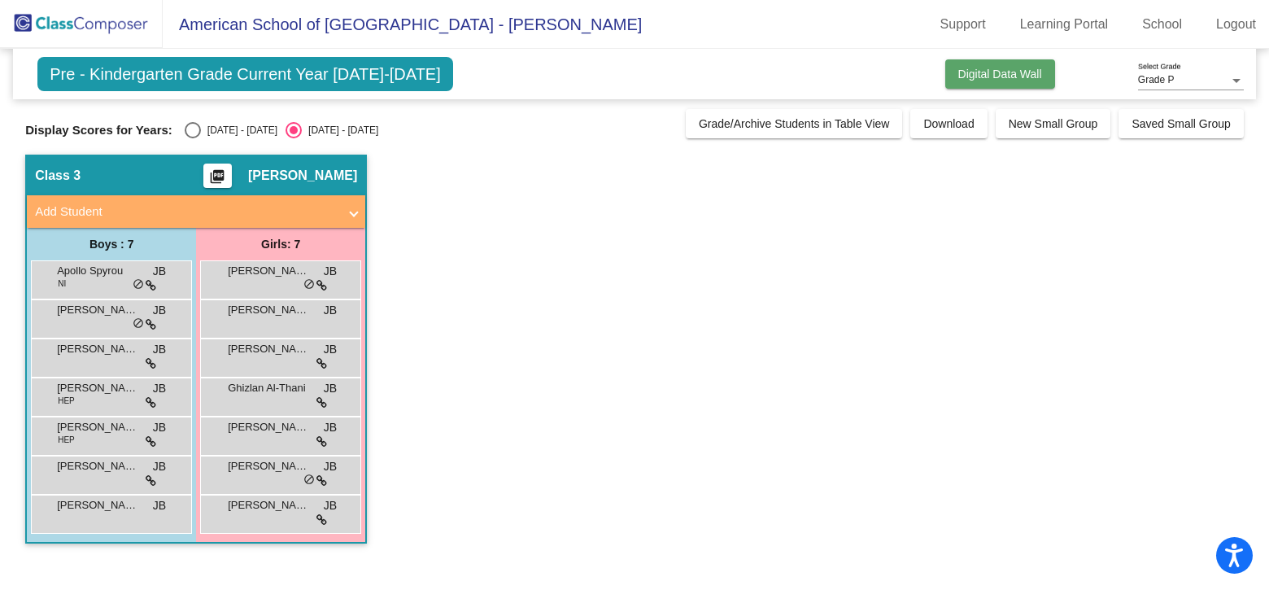
click at [966, 78] on span "Digital Data Wall" at bounding box center [1000, 74] width 84 height 13
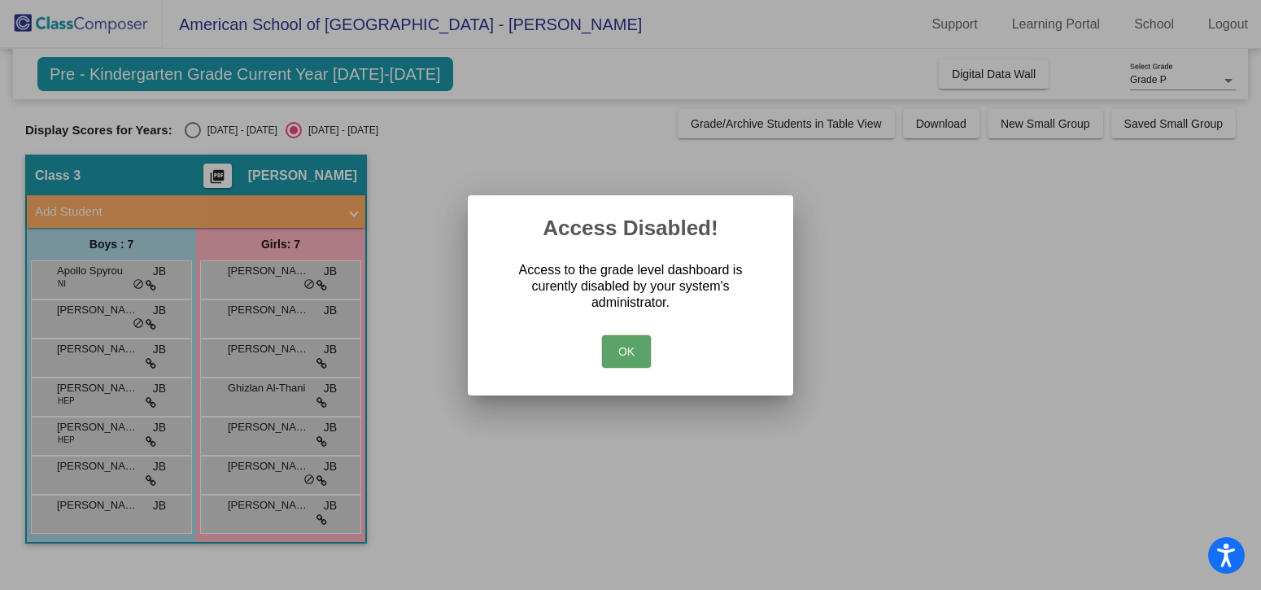
click at [617, 358] on button "OK" at bounding box center [626, 351] width 49 height 33
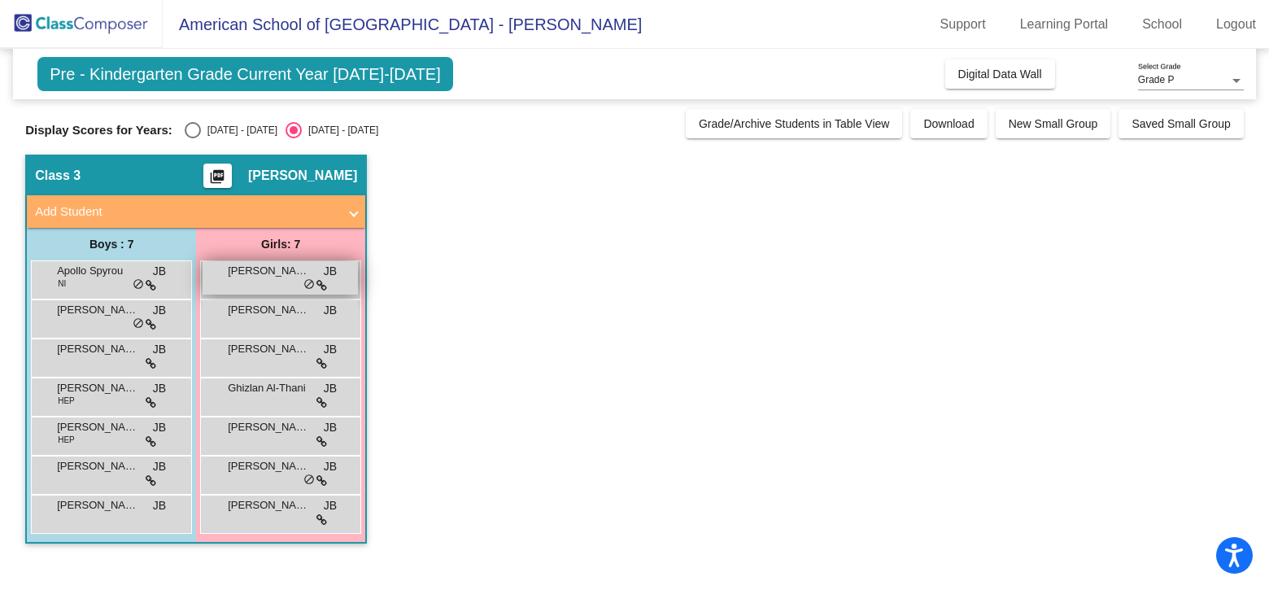
click at [273, 277] on div "[PERSON_NAME] Al-Thani JB lock do_not_disturb_alt" at bounding box center [280, 277] width 155 height 33
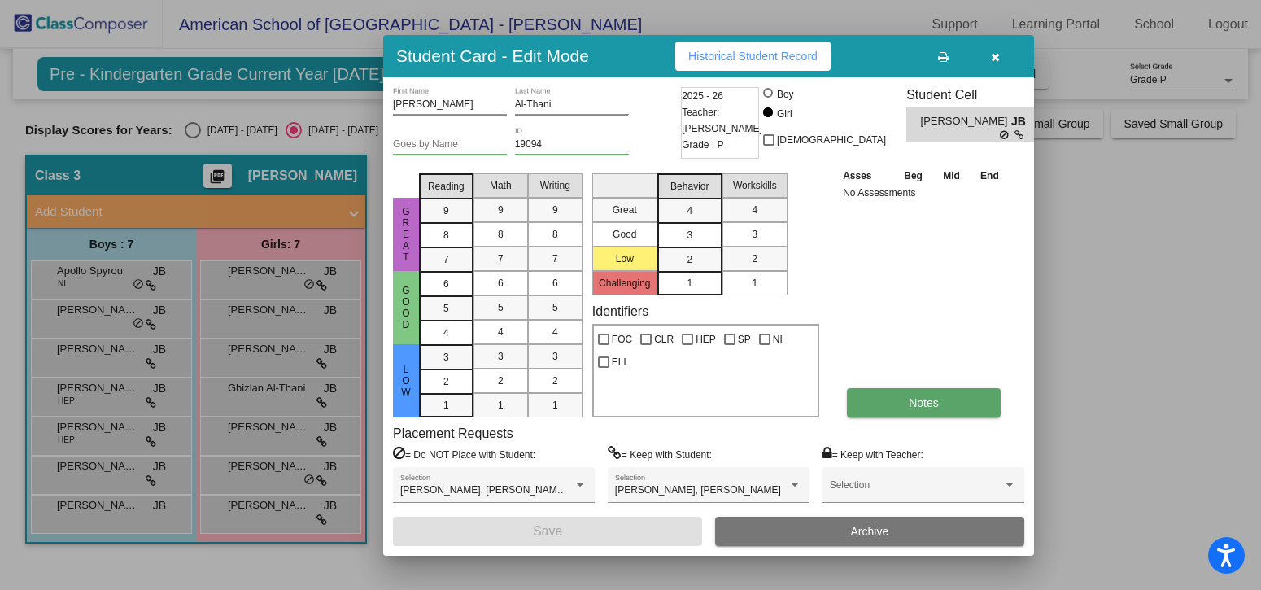
click at [912, 405] on span "Notes" at bounding box center [924, 402] width 30 height 13
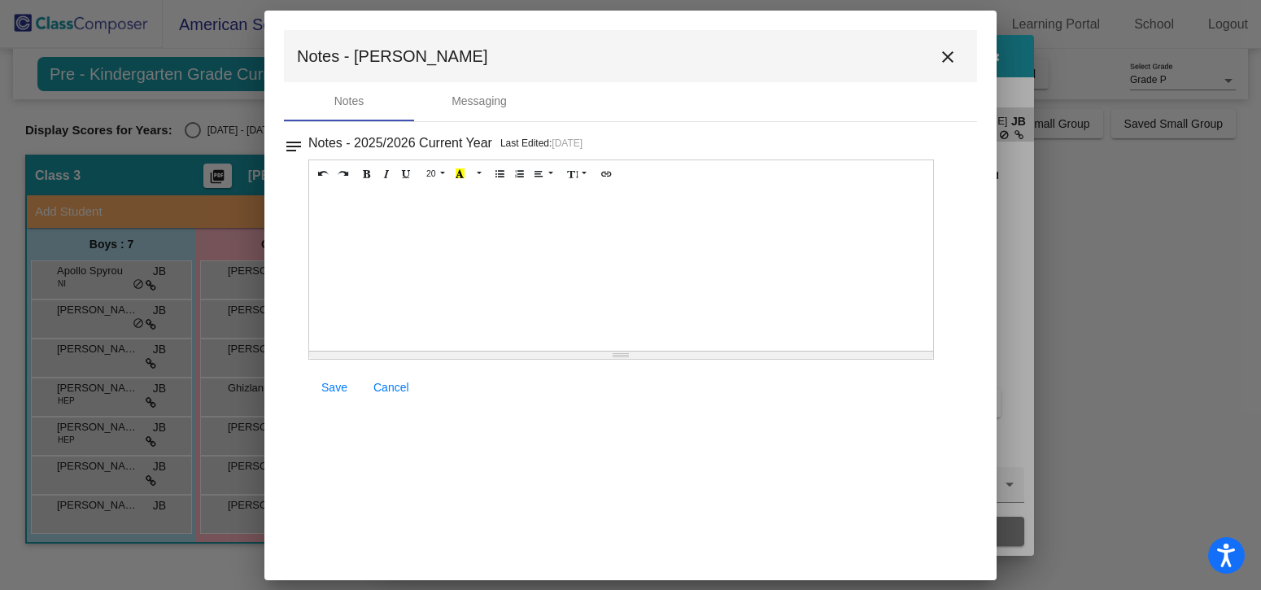
click at [948, 53] on mat-icon "close" at bounding box center [948, 57] width 20 height 20
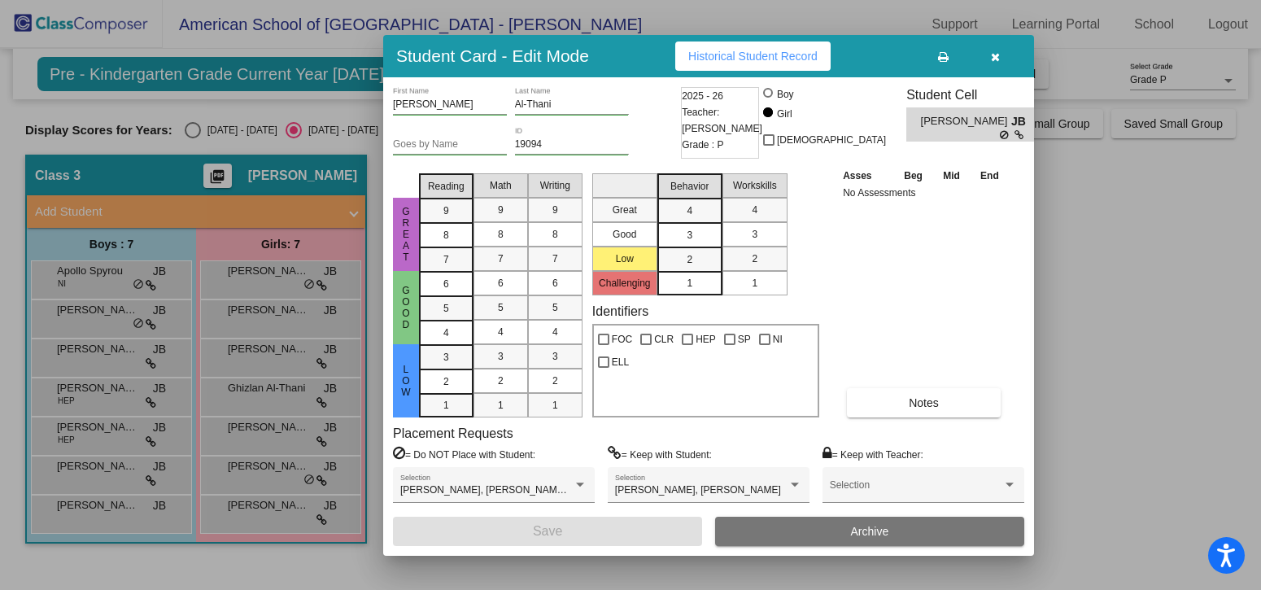
click at [991, 54] on icon "button" at bounding box center [995, 56] width 9 height 11
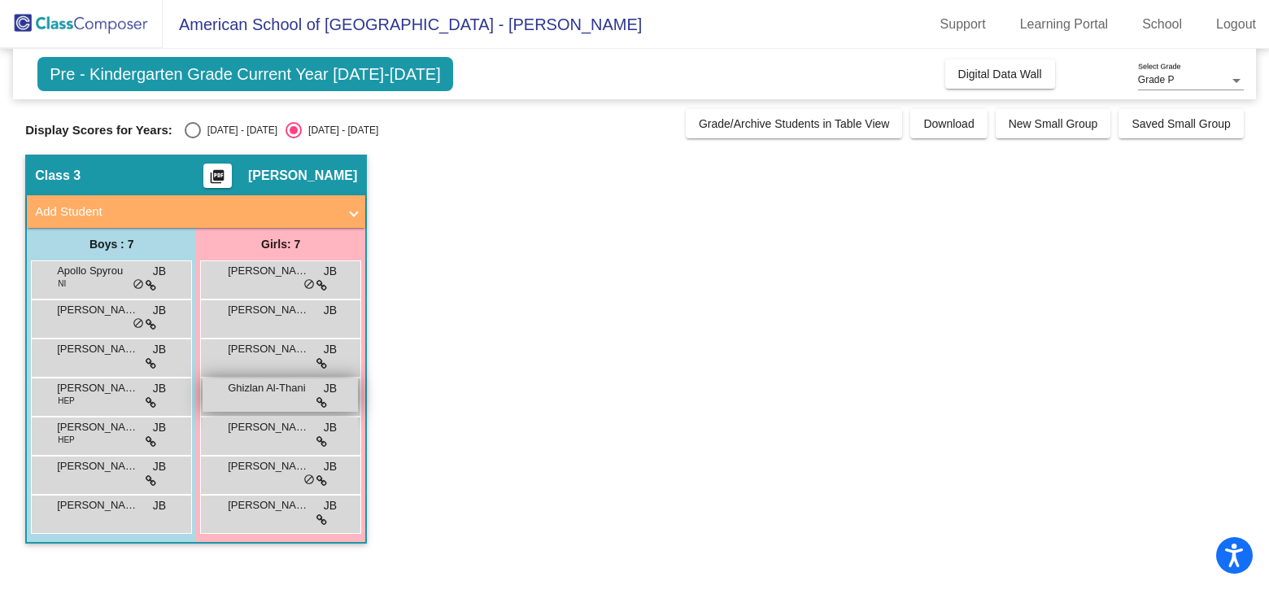
click at [255, 396] on div "Ghizlan Al-Thani JB lock do_not_disturb_alt" at bounding box center [280, 394] width 155 height 33
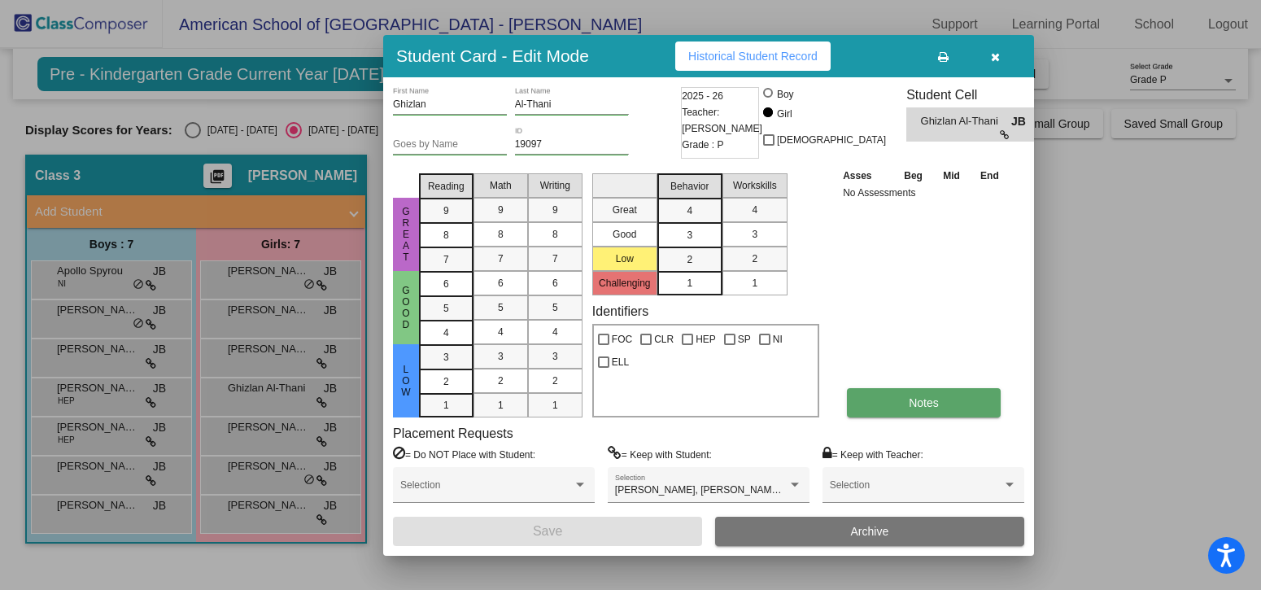
click at [951, 413] on button "Notes" at bounding box center [924, 402] width 154 height 29
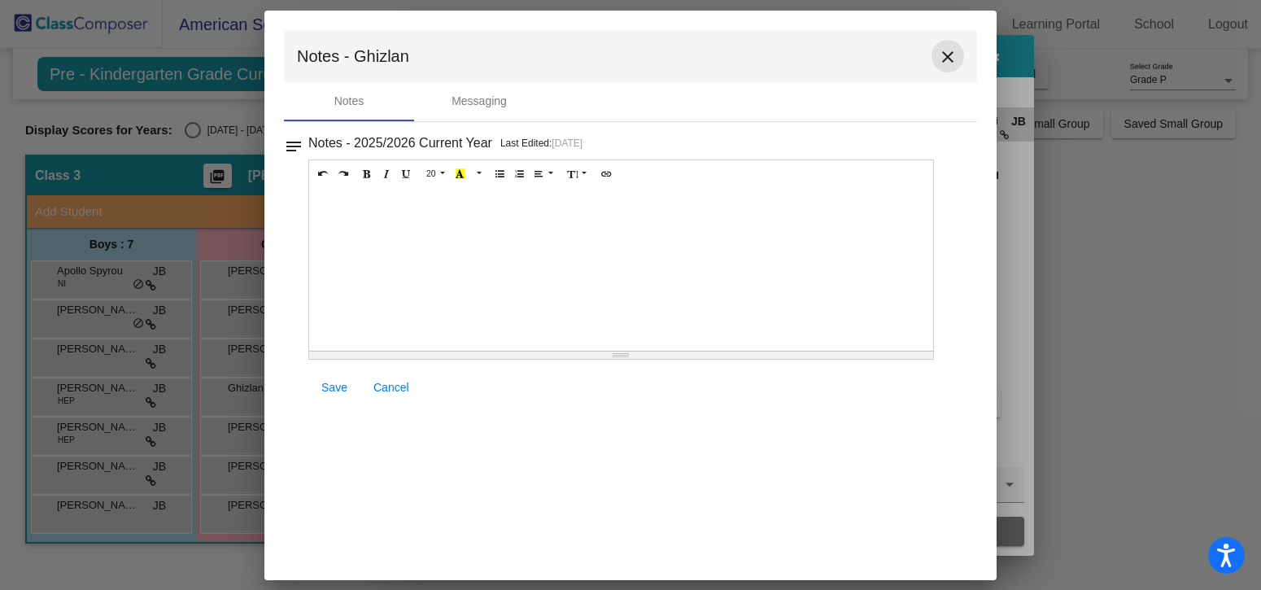
click at [946, 57] on mat-icon "close" at bounding box center [948, 57] width 20 height 20
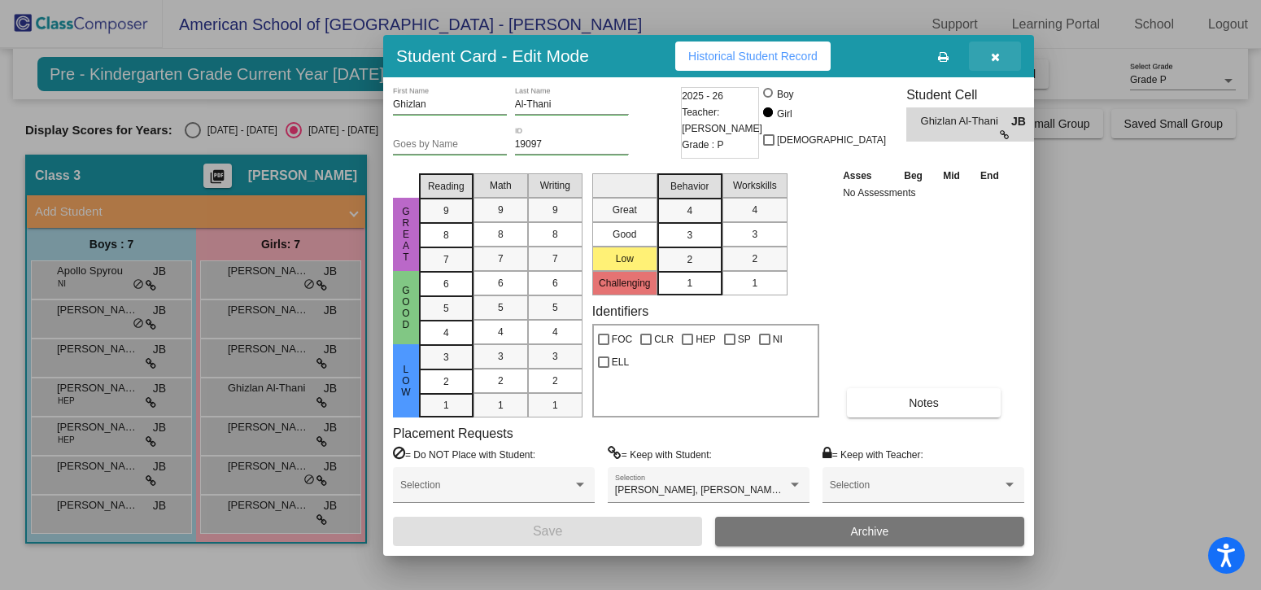
click at [994, 64] on button "button" at bounding box center [995, 55] width 52 height 29
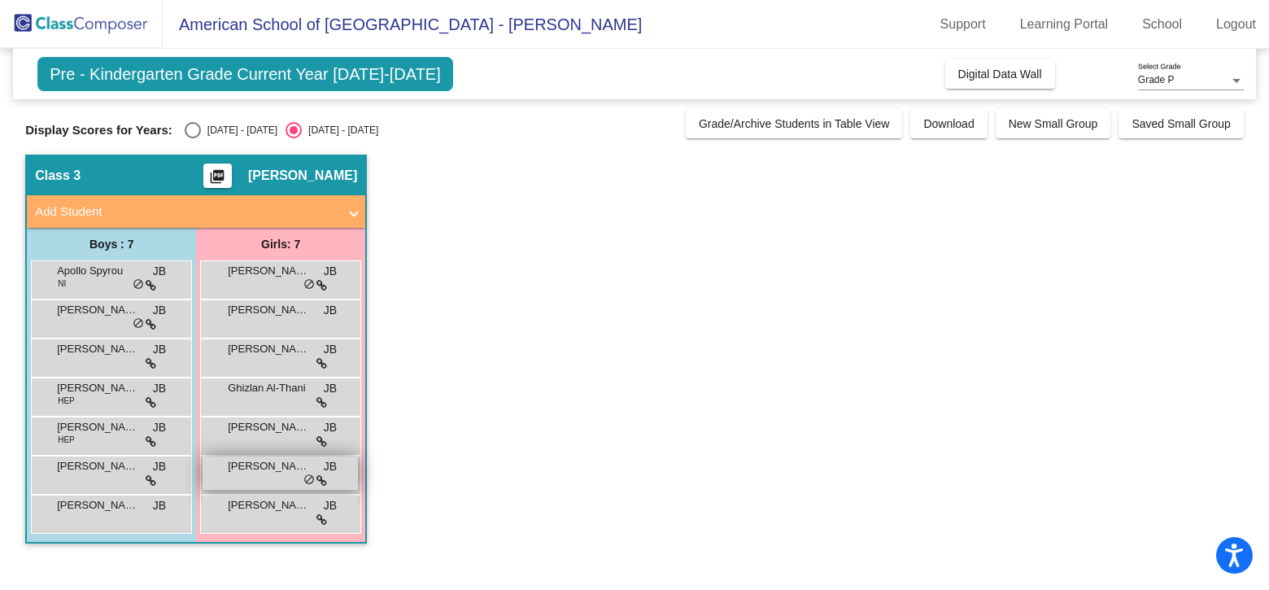
click at [247, 469] on span "[PERSON_NAME]" at bounding box center [268, 466] width 81 height 16
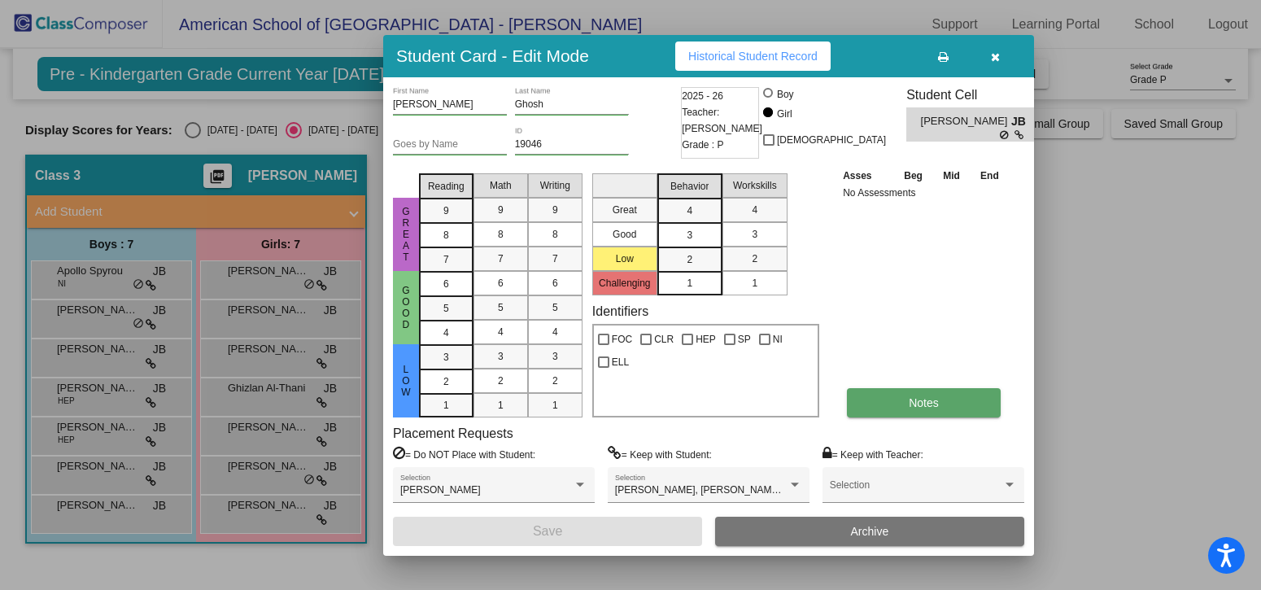
click at [920, 406] on span "Notes" at bounding box center [924, 402] width 30 height 13
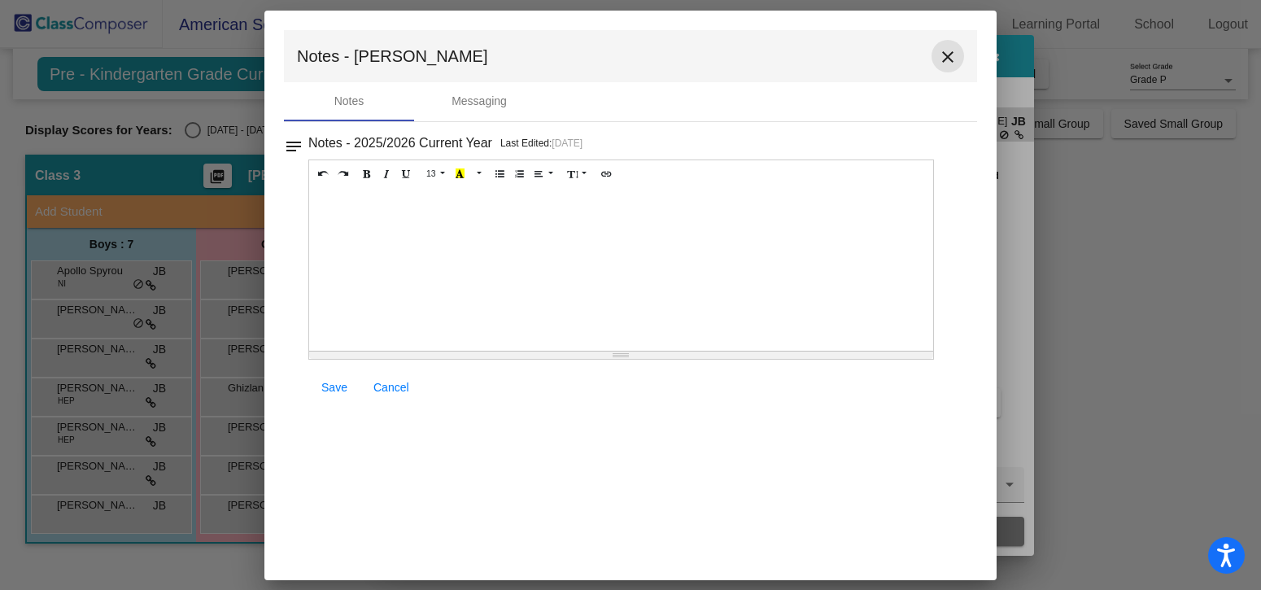
click at [947, 59] on mat-icon "close" at bounding box center [948, 57] width 20 height 20
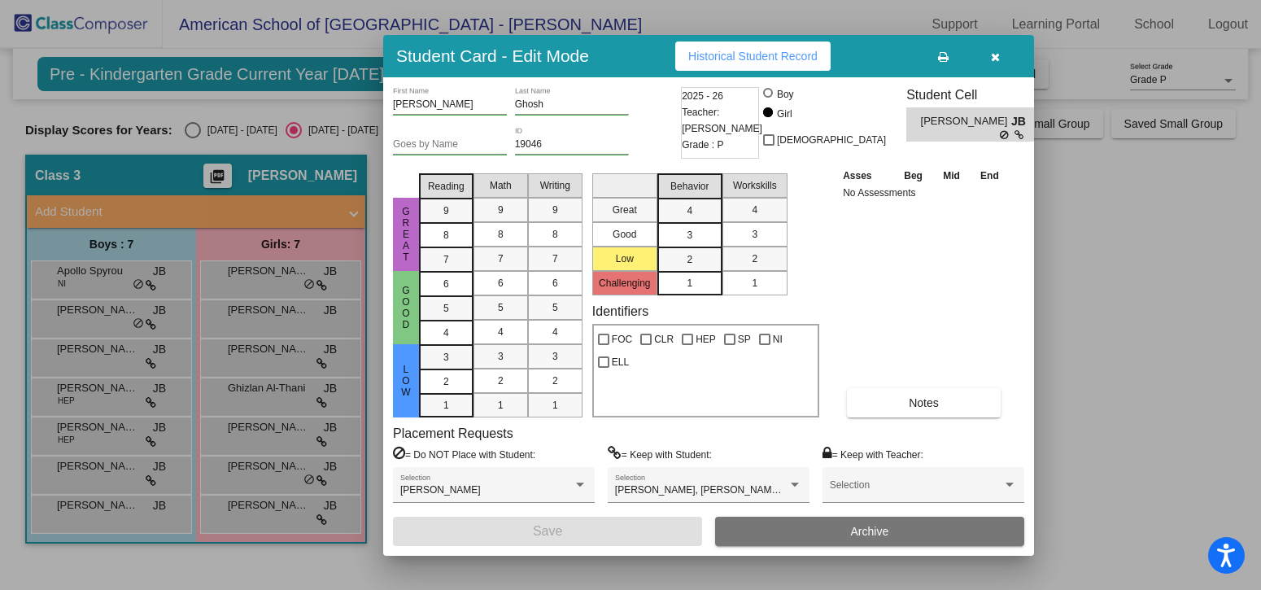
click at [1000, 56] on button "button" at bounding box center [995, 55] width 52 height 29
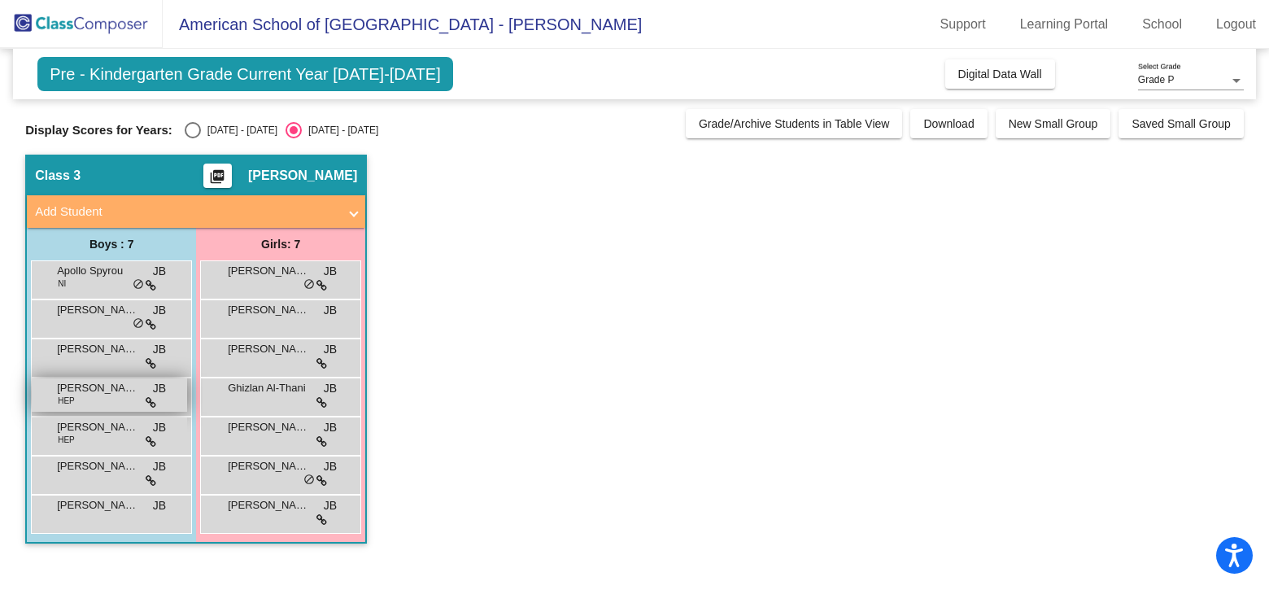
click at [93, 398] on div "[PERSON_NAME] Harbor HEP JB lock do_not_disturb_alt" at bounding box center [109, 394] width 155 height 33
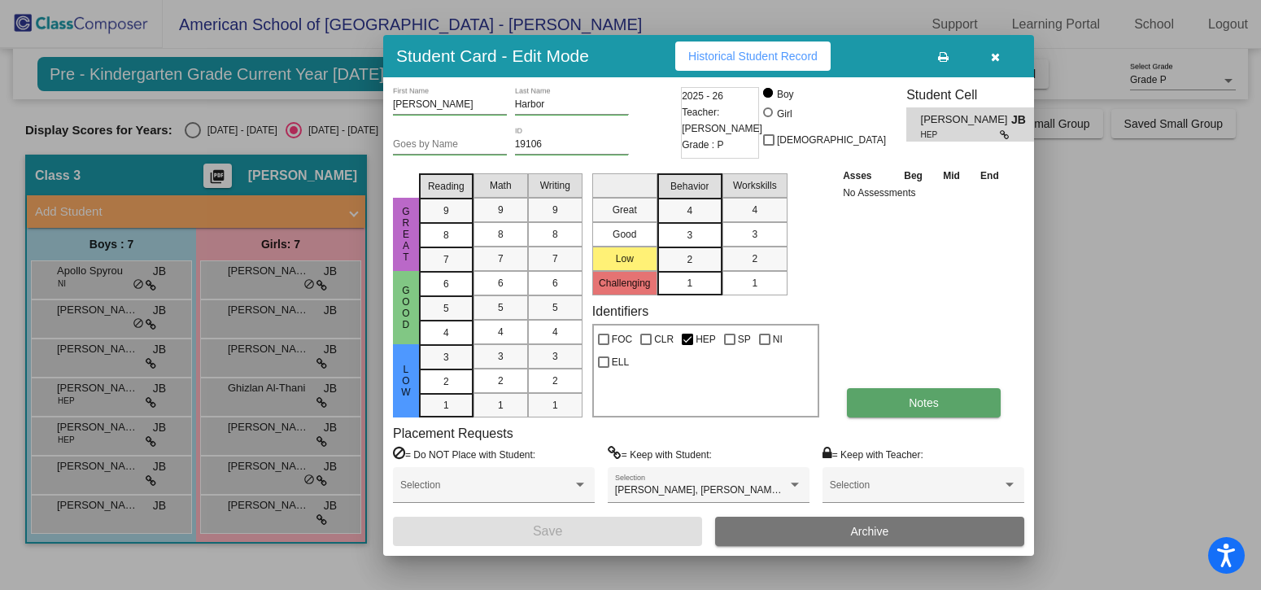
click at [915, 393] on button "Notes" at bounding box center [924, 402] width 154 height 29
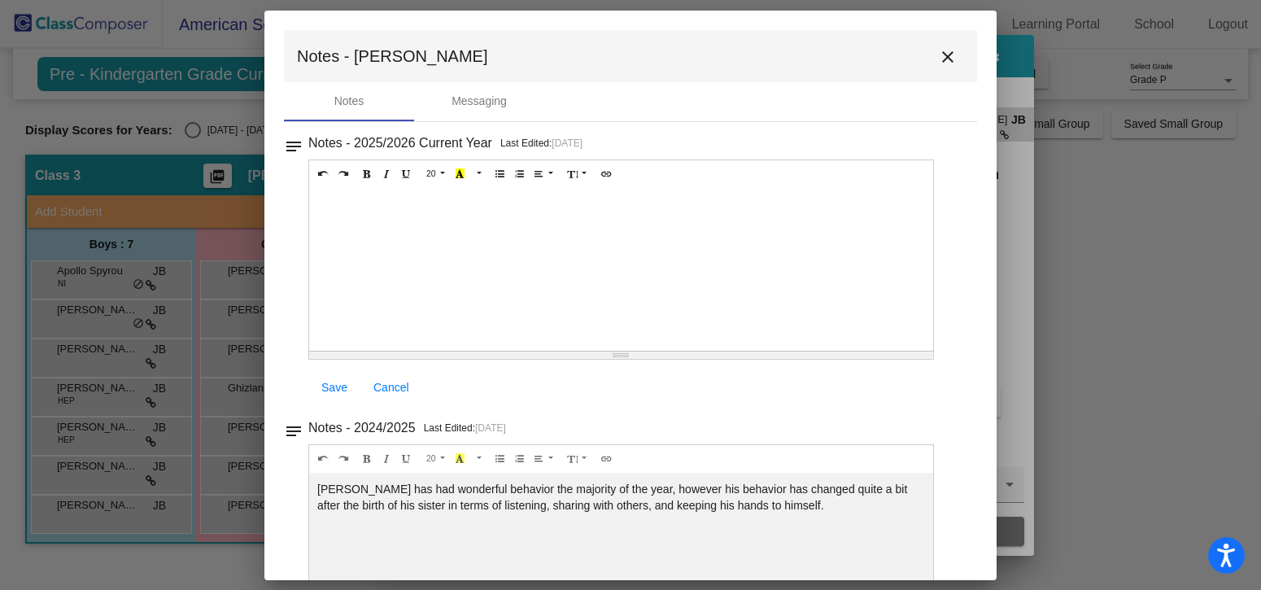
click at [938, 65] on mat-icon "close" at bounding box center [948, 57] width 20 height 20
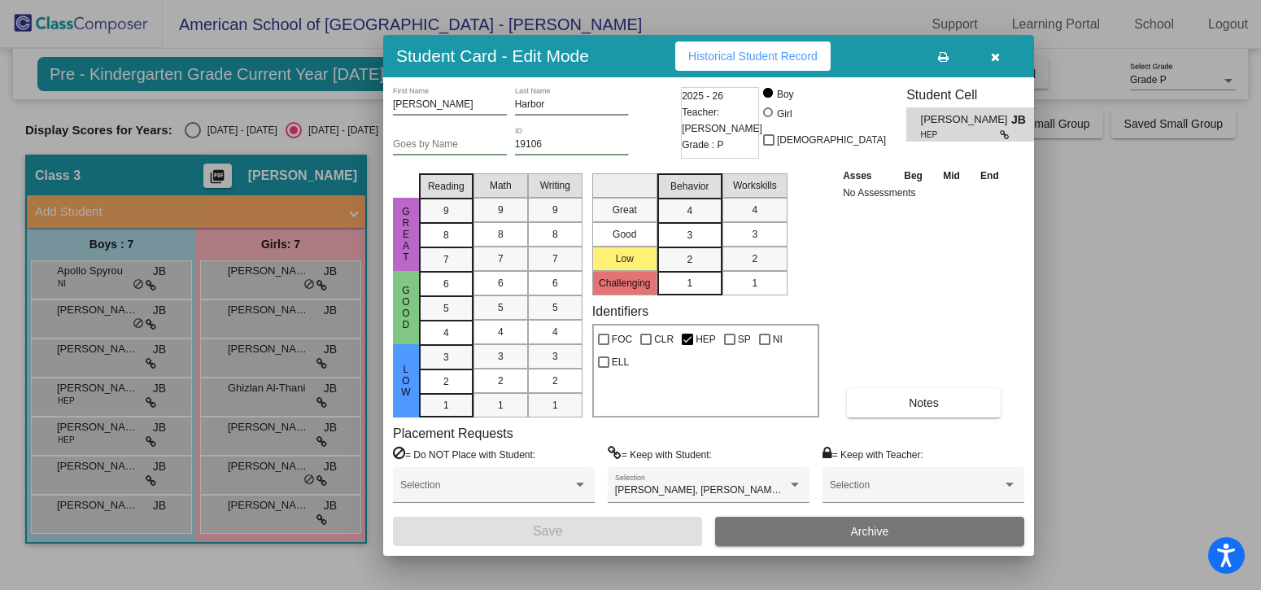
click at [998, 59] on icon "button" at bounding box center [995, 56] width 9 height 11
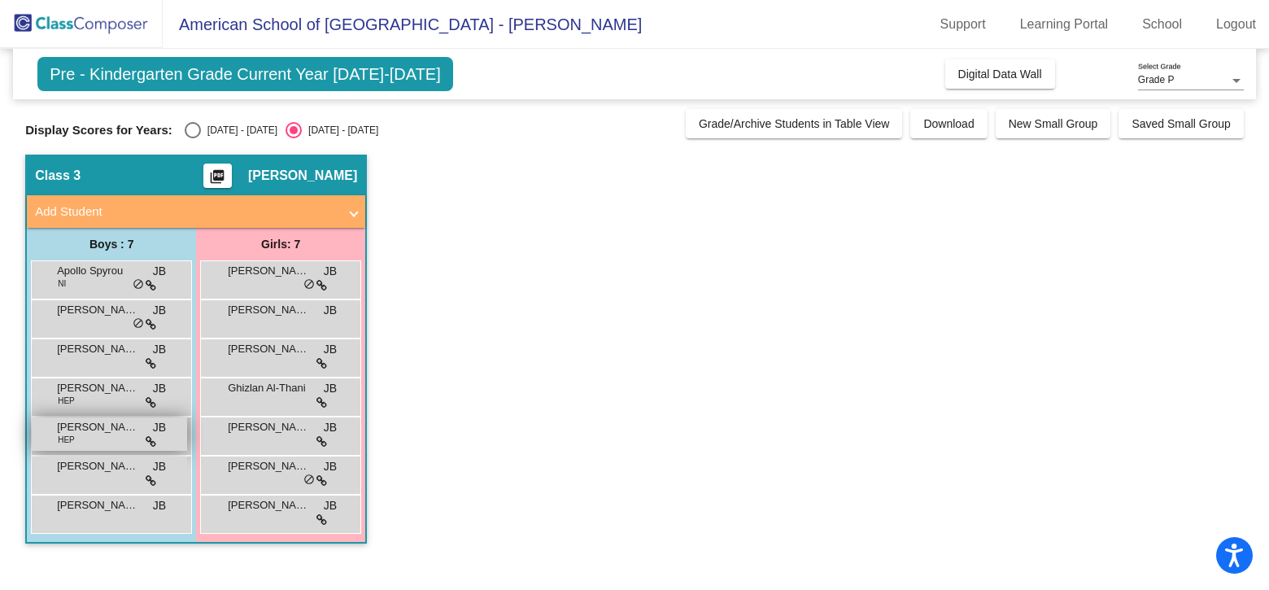
click at [94, 438] on div "Joud El [PERSON_NAME] HEP JB lock do_not_disturb_alt" at bounding box center [109, 433] width 155 height 33
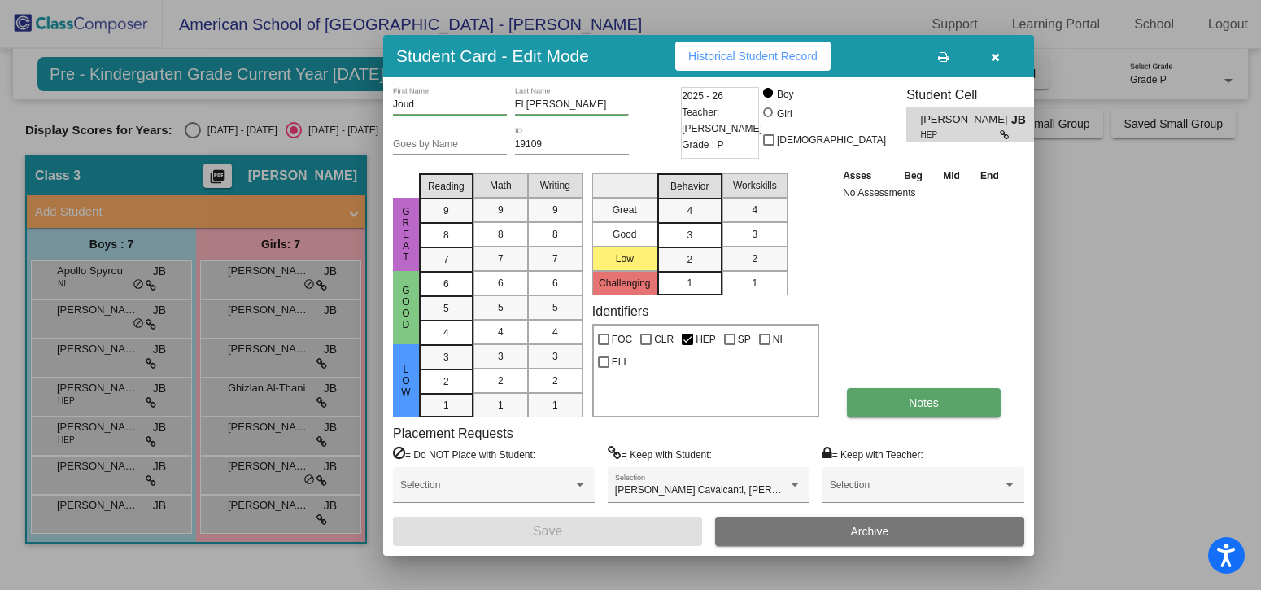
click at [946, 405] on button "Notes" at bounding box center [924, 402] width 154 height 29
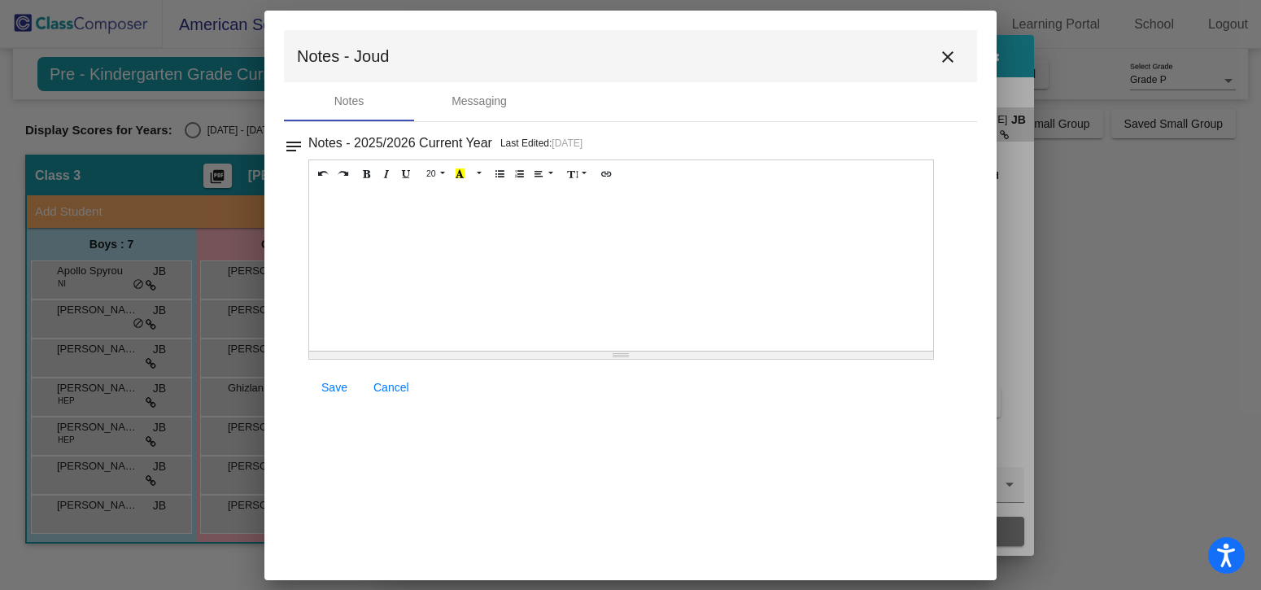
click at [949, 53] on mat-icon "close" at bounding box center [948, 57] width 20 height 20
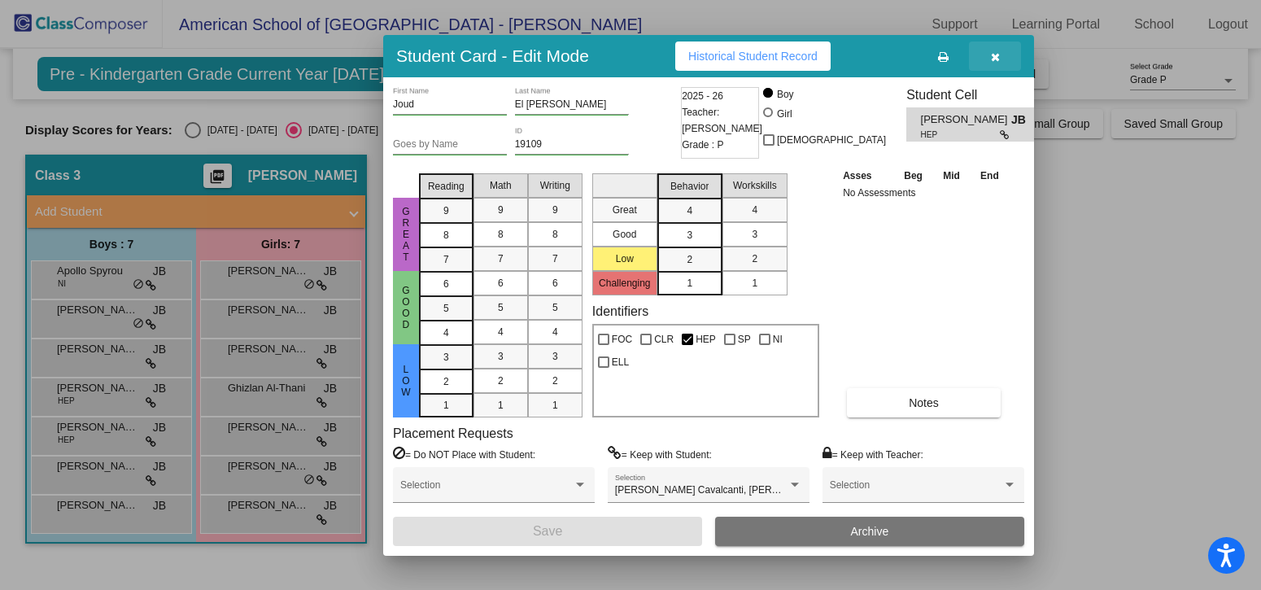
click at [1002, 57] on button "button" at bounding box center [995, 55] width 52 height 29
